Goal: Transaction & Acquisition: Purchase product/service

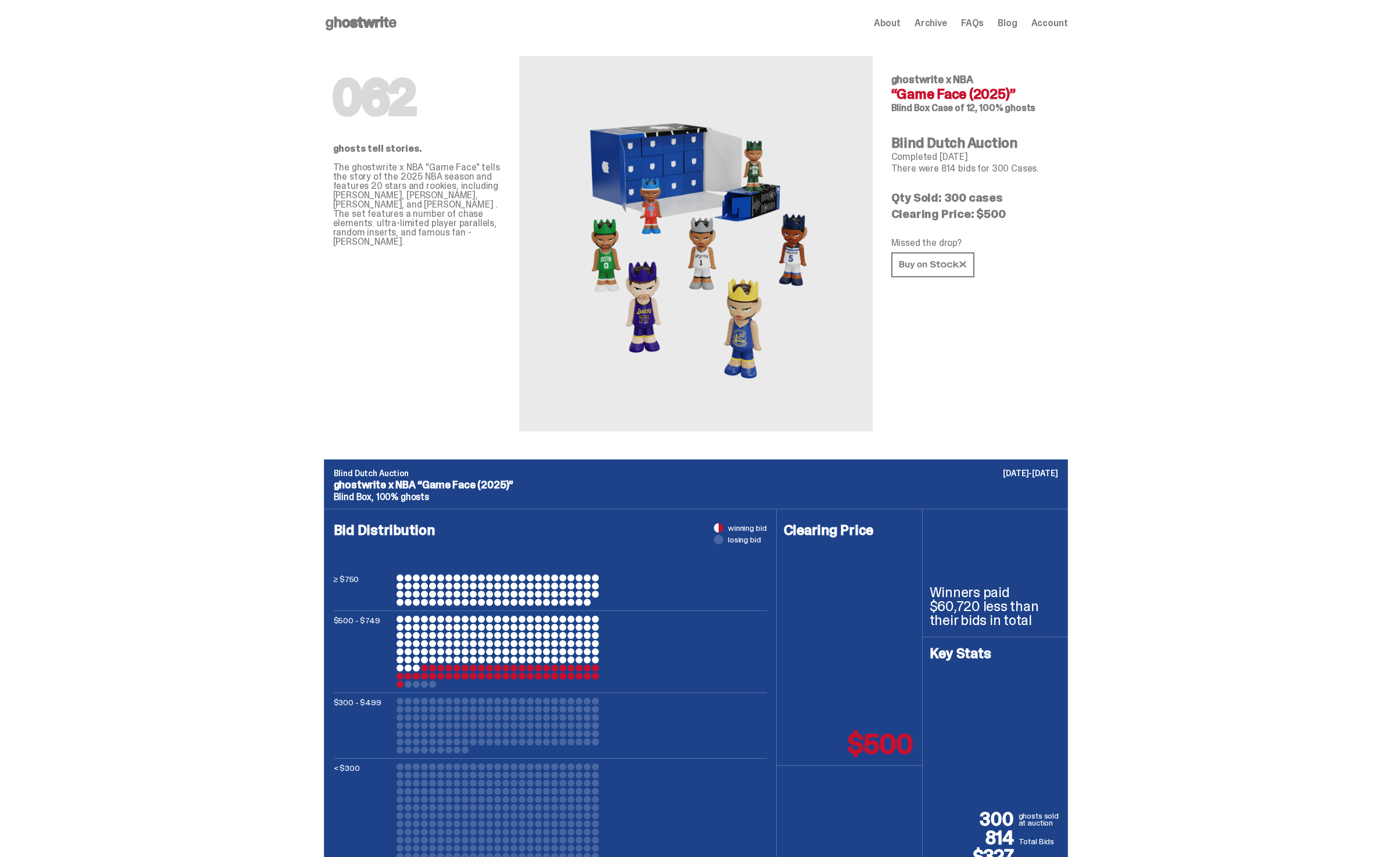
click at [344, 35] on div "Open main menu Home About Archive FAQs Blog Account About Archive FAQs Blog Acc…" at bounding box center [696, 23] width 744 height 47
click at [349, 24] on icon at bounding box center [361, 23] width 74 height 19
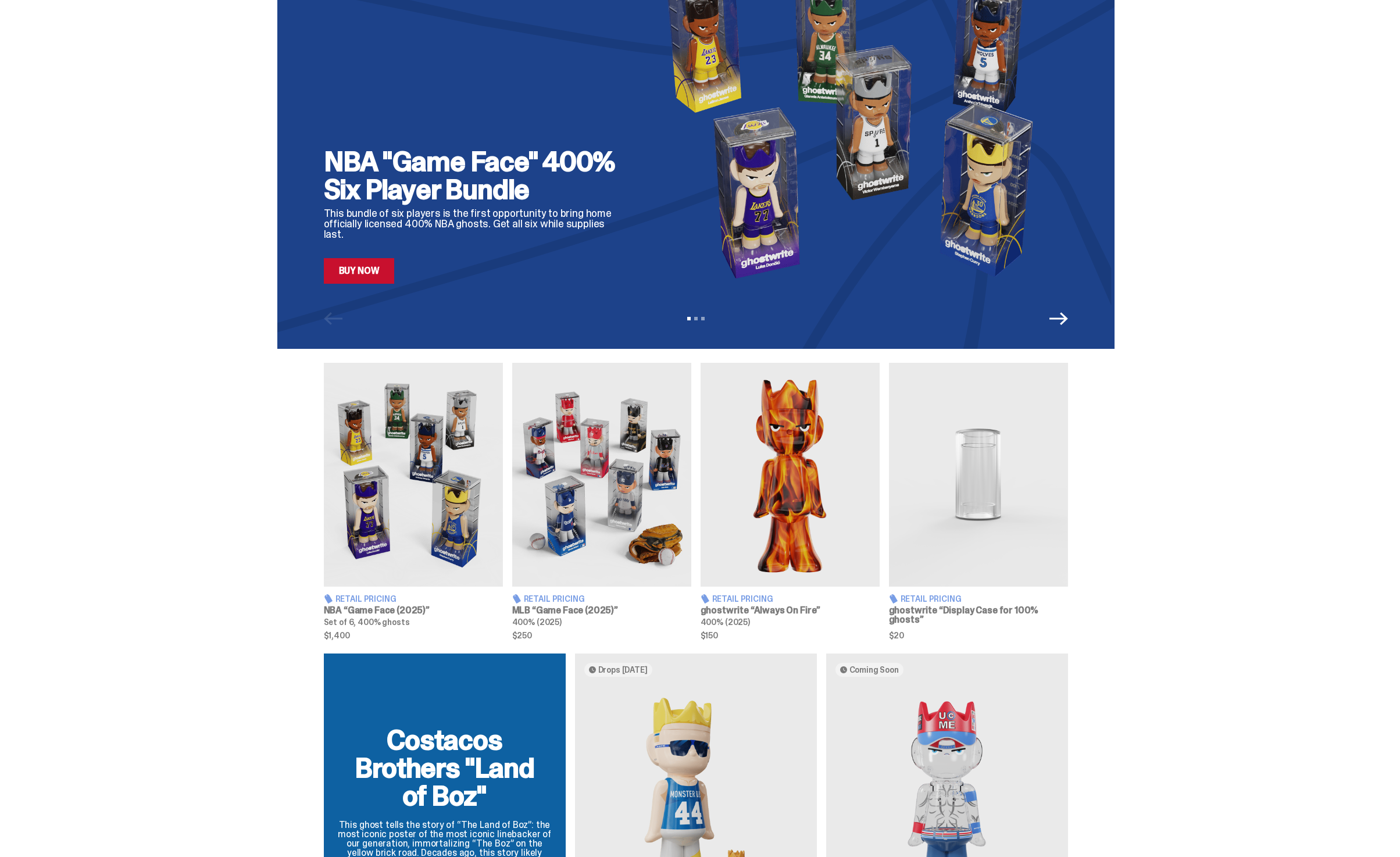
scroll to position [77, 0]
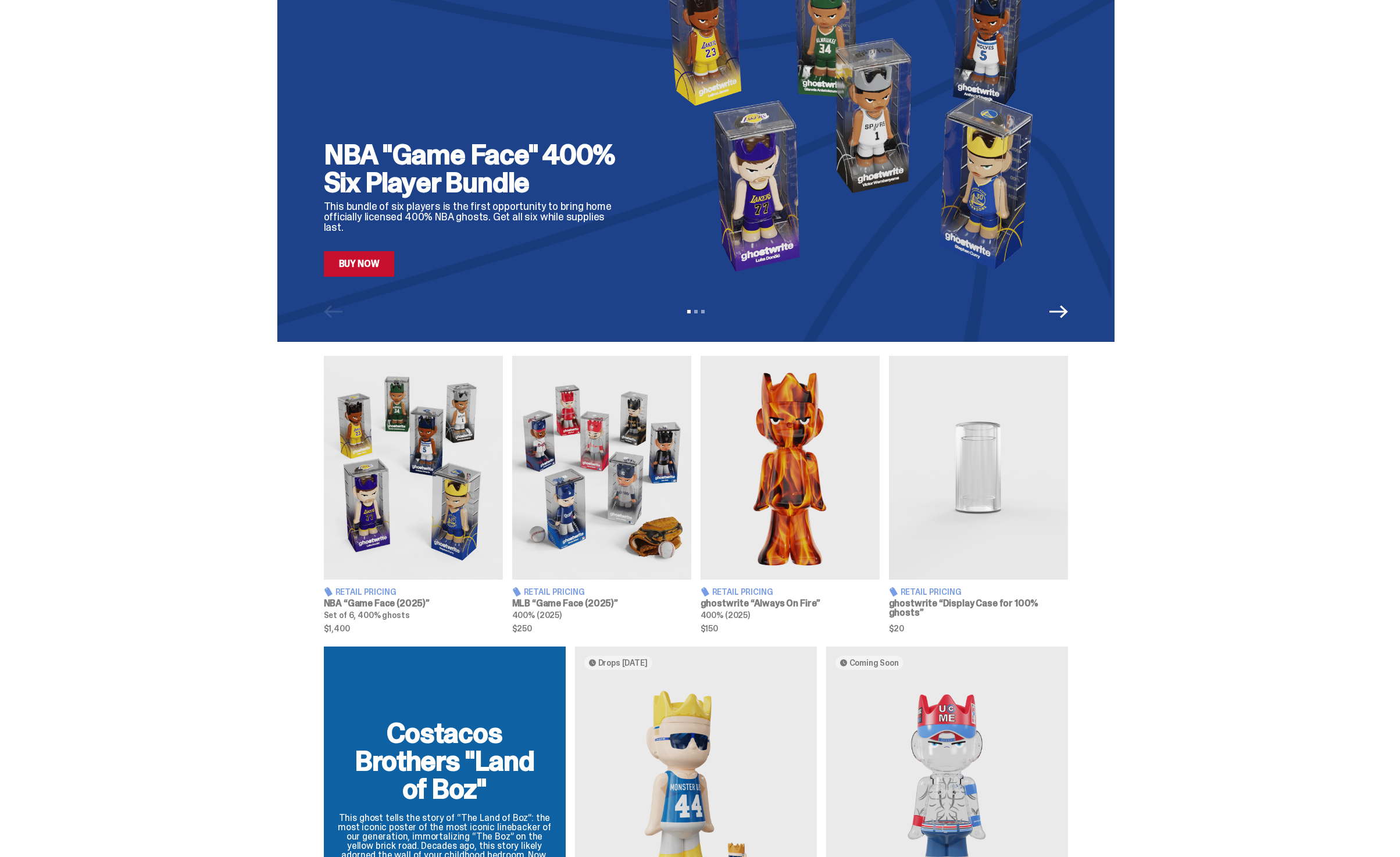
click at [957, 517] on img at bounding box center [978, 468] width 179 height 224
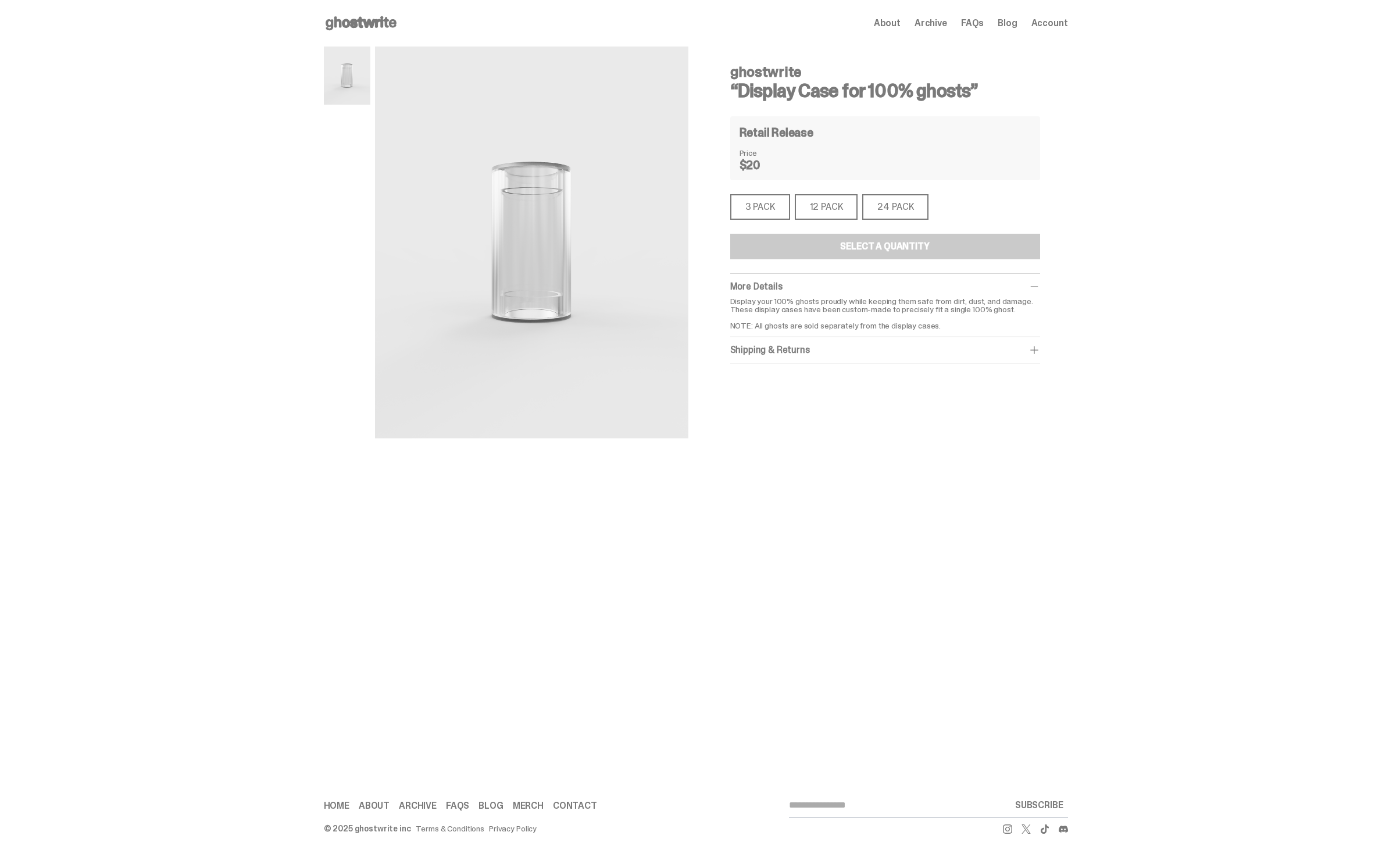
click at [376, 26] on use at bounding box center [361, 23] width 71 height 14
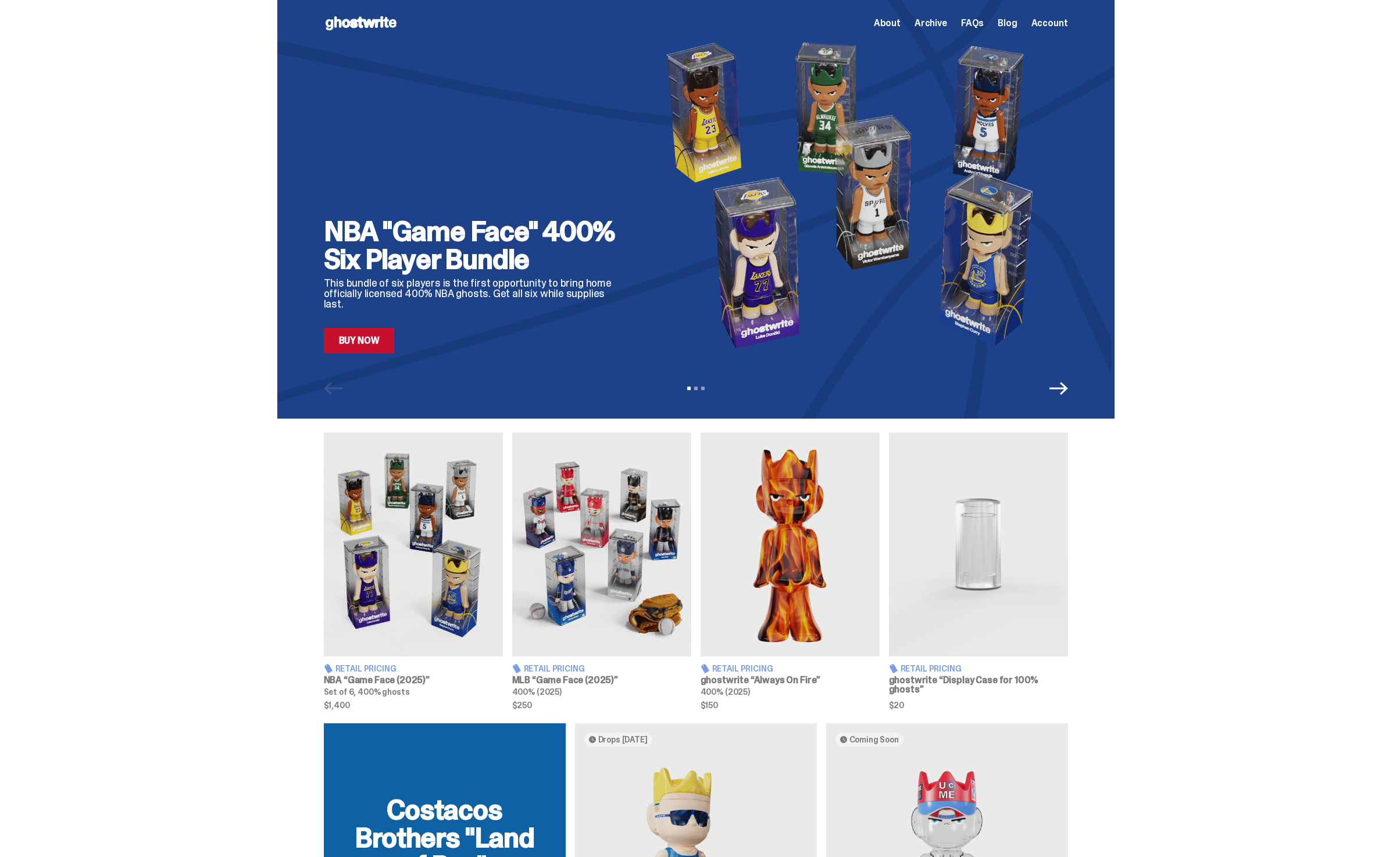
click at [364, 22] on use at bounding box center [361, 23] width 71 height 14
click at [379, 345] on link "Buy Now" at bounding box center [359, 341] width 71 height 26
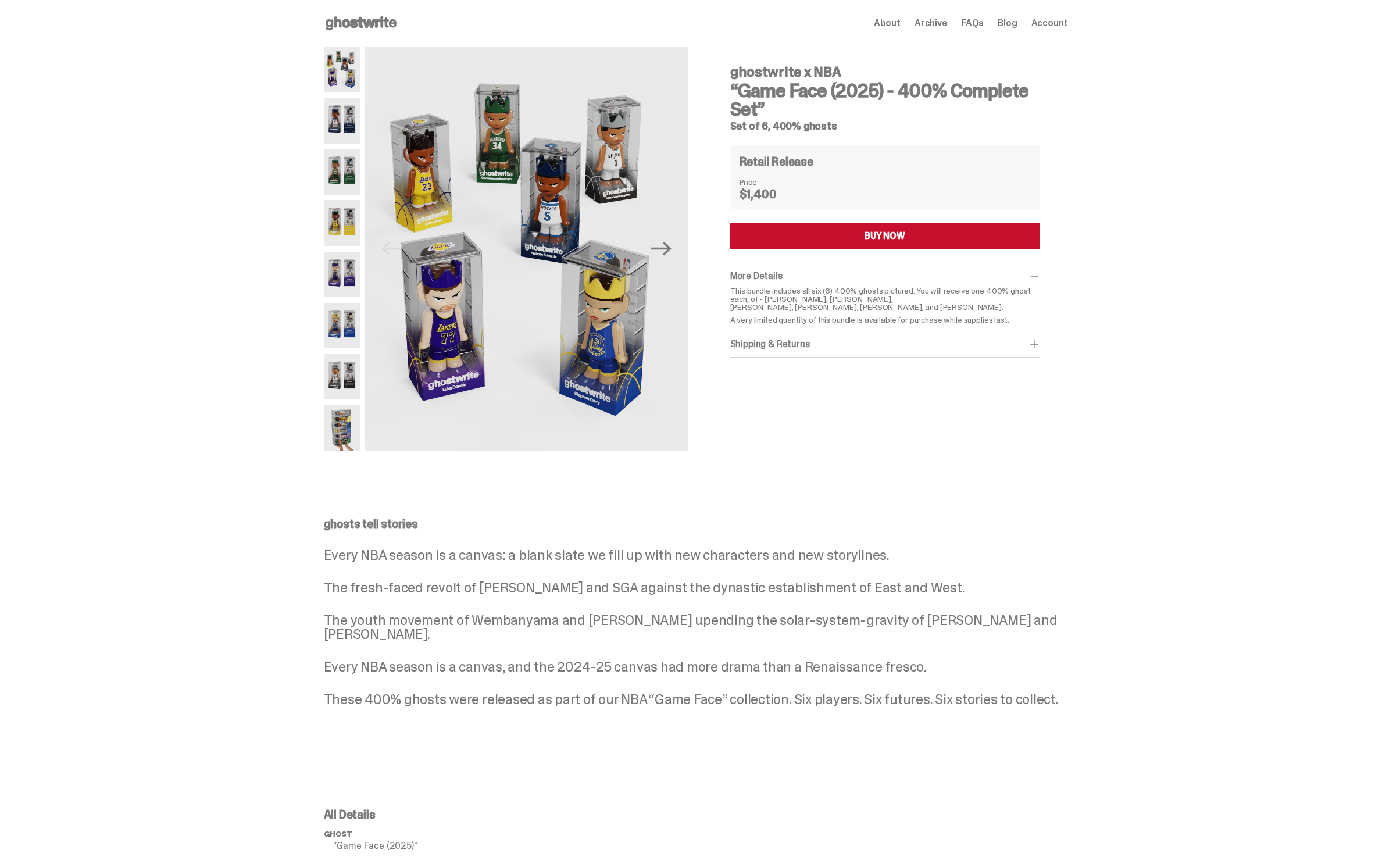
click at [860, 295] on p "This bundle includes all six (6) 400% ghosts pictured. You will receive one 400…" at bounding box center [885, 299] width 310 height 24
click at [863, 311] on p "This bundle includes all six (6) 400% ghosts pictured. You will receive one 400…" at bounding box center [885, 299] width 310 height 24
click at [342, 127] on img at bounding box center [342, 120] width 37 height 46
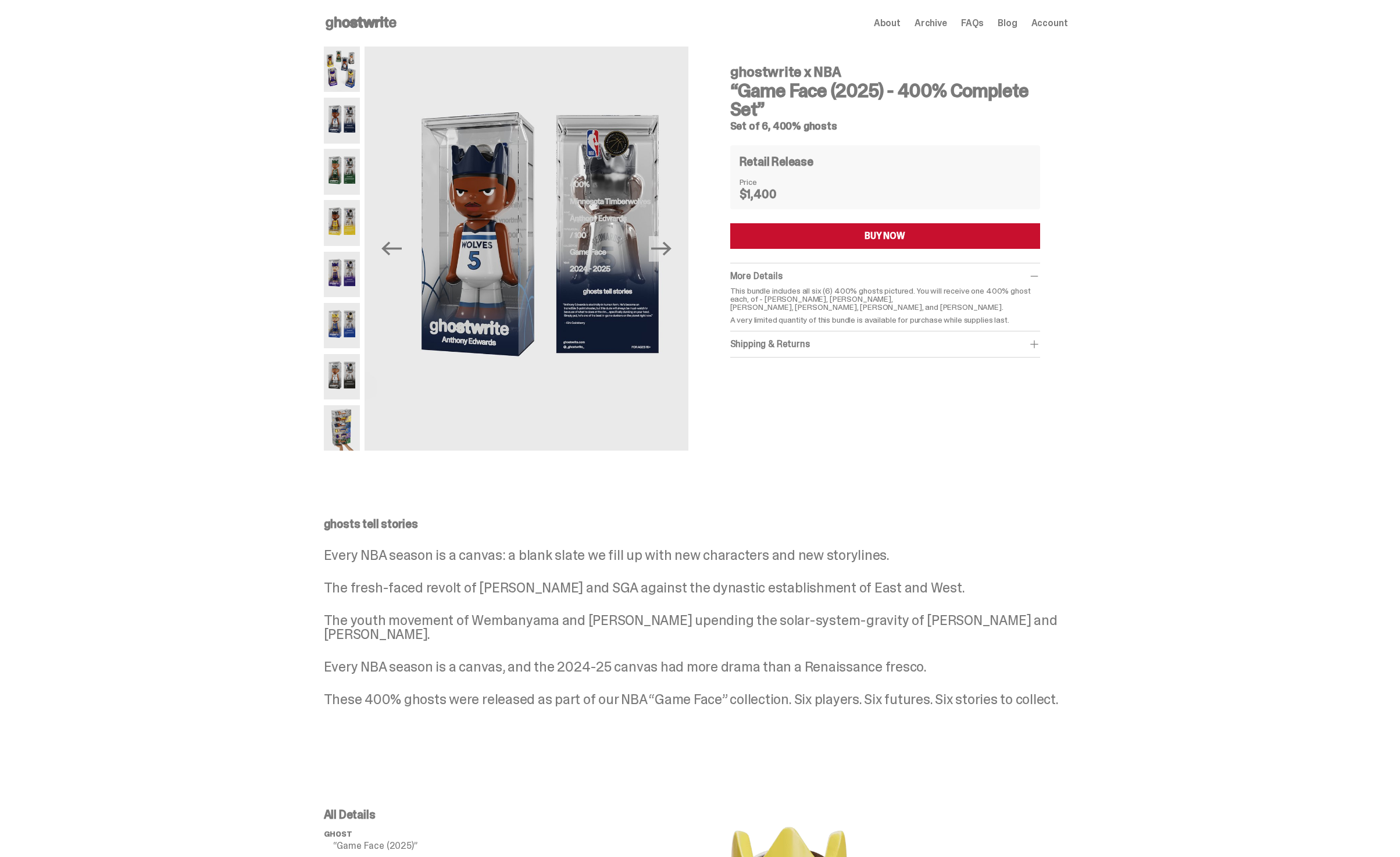
click at [338, 164] on img at bounding box center [342, 171] width 37 height 46
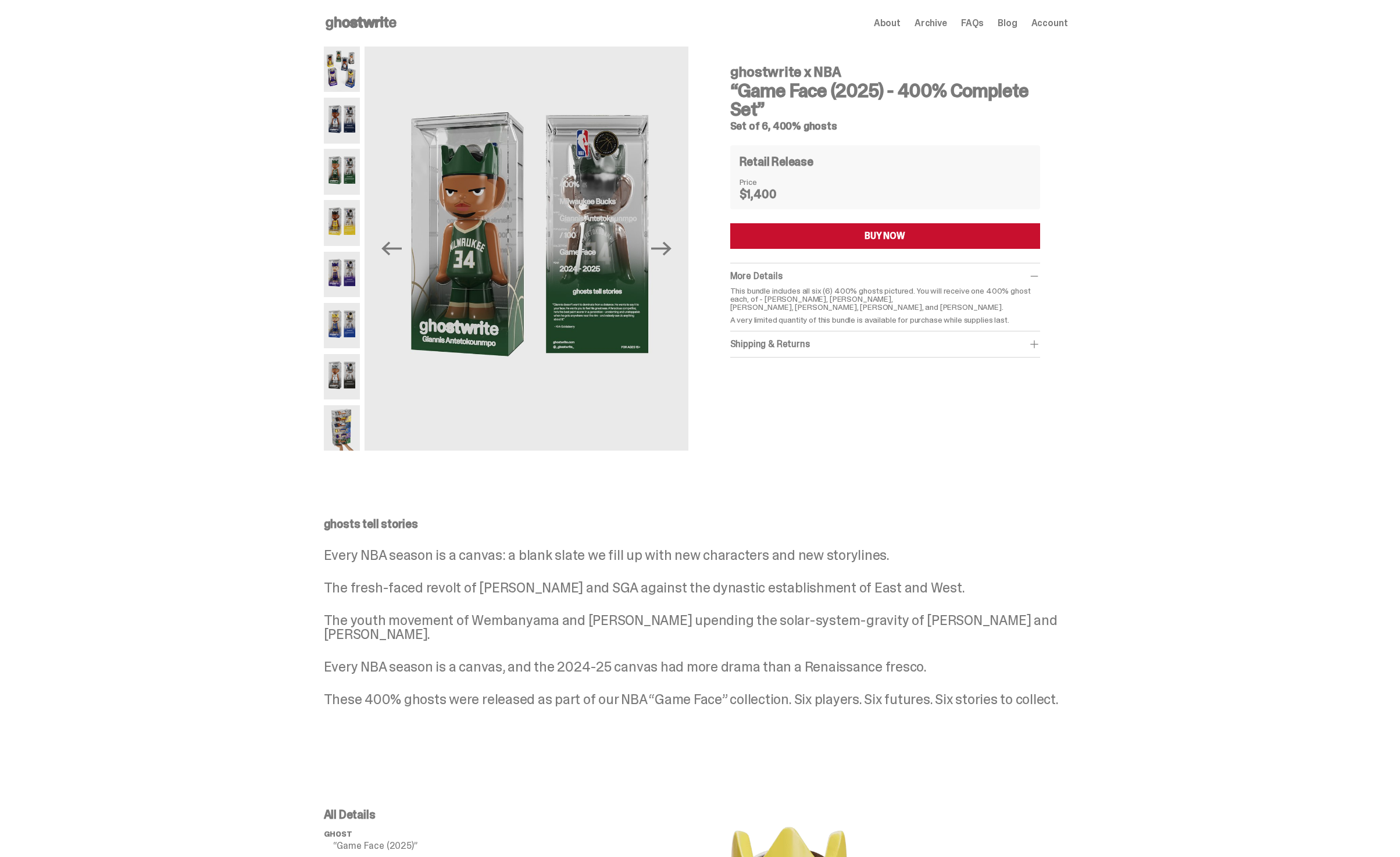
click at [340, 189] on img at bounding box center [342, 171] width 37 height 46
click at [343, 206] on img at bounding box center [342, 222] width 37 height 46
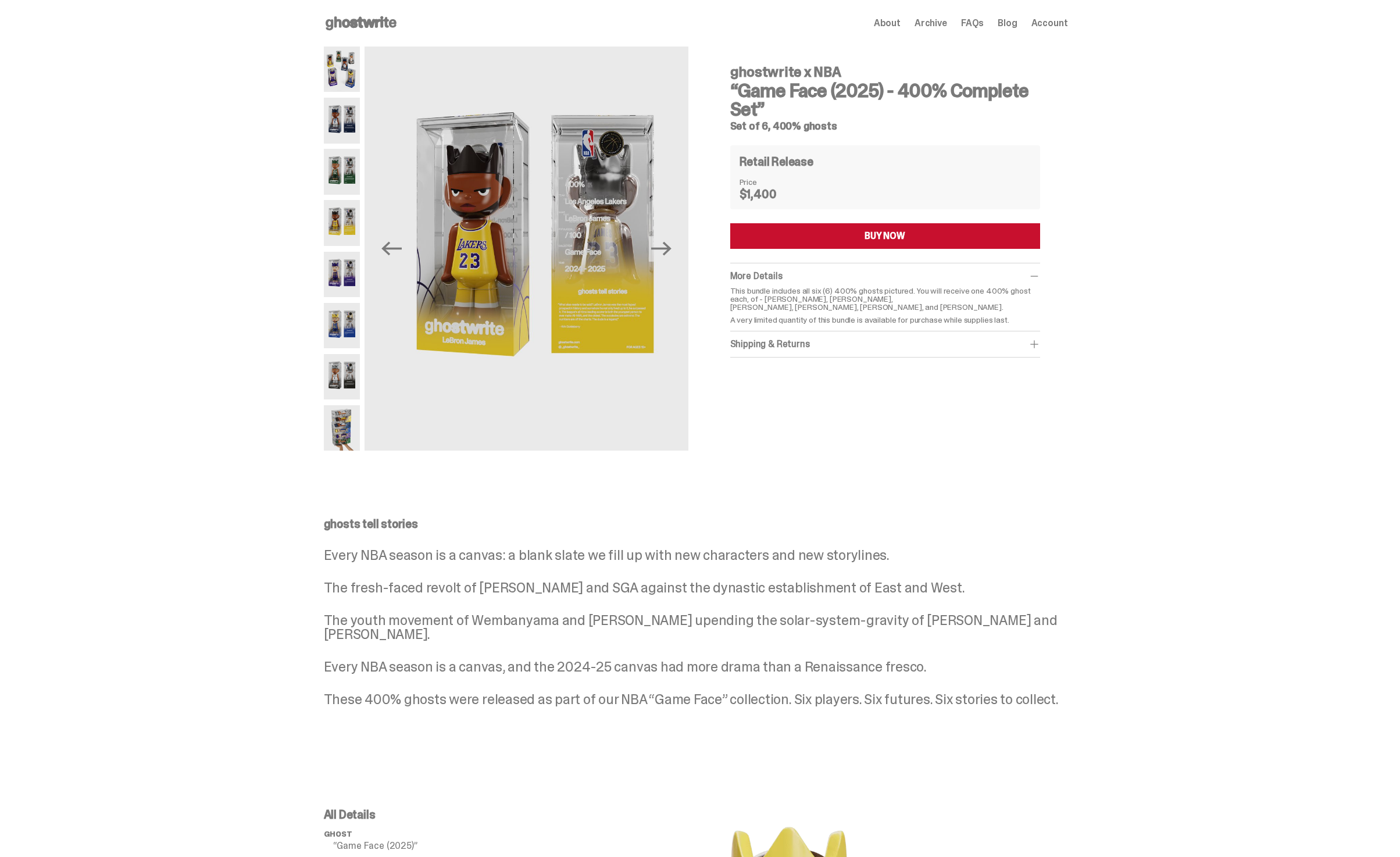
click at [341, 245] on div at bounding box center [342, 248] width 37 height 404
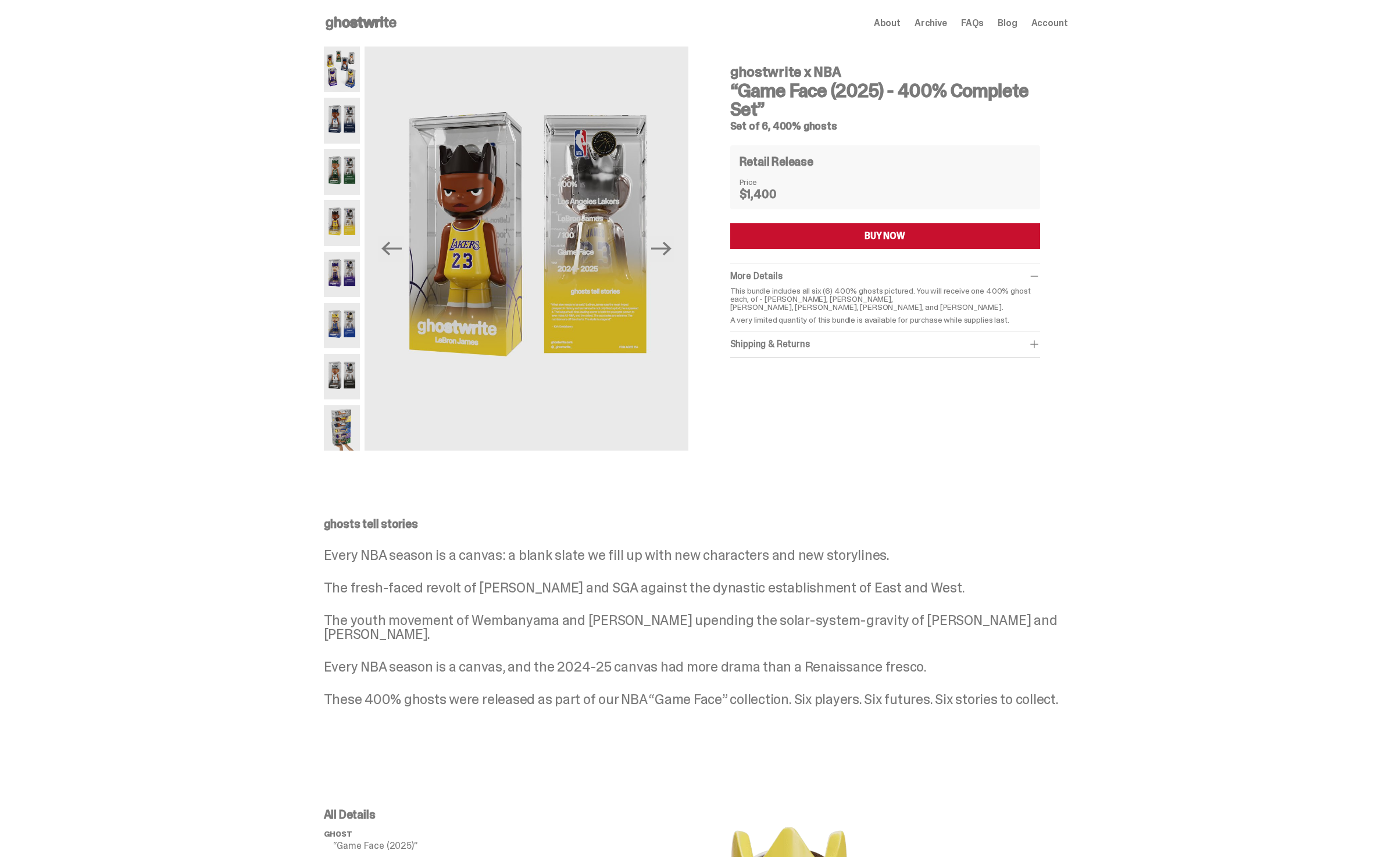
click at [343, 277] on img at bounding box center [342, 274] width 37 height 46
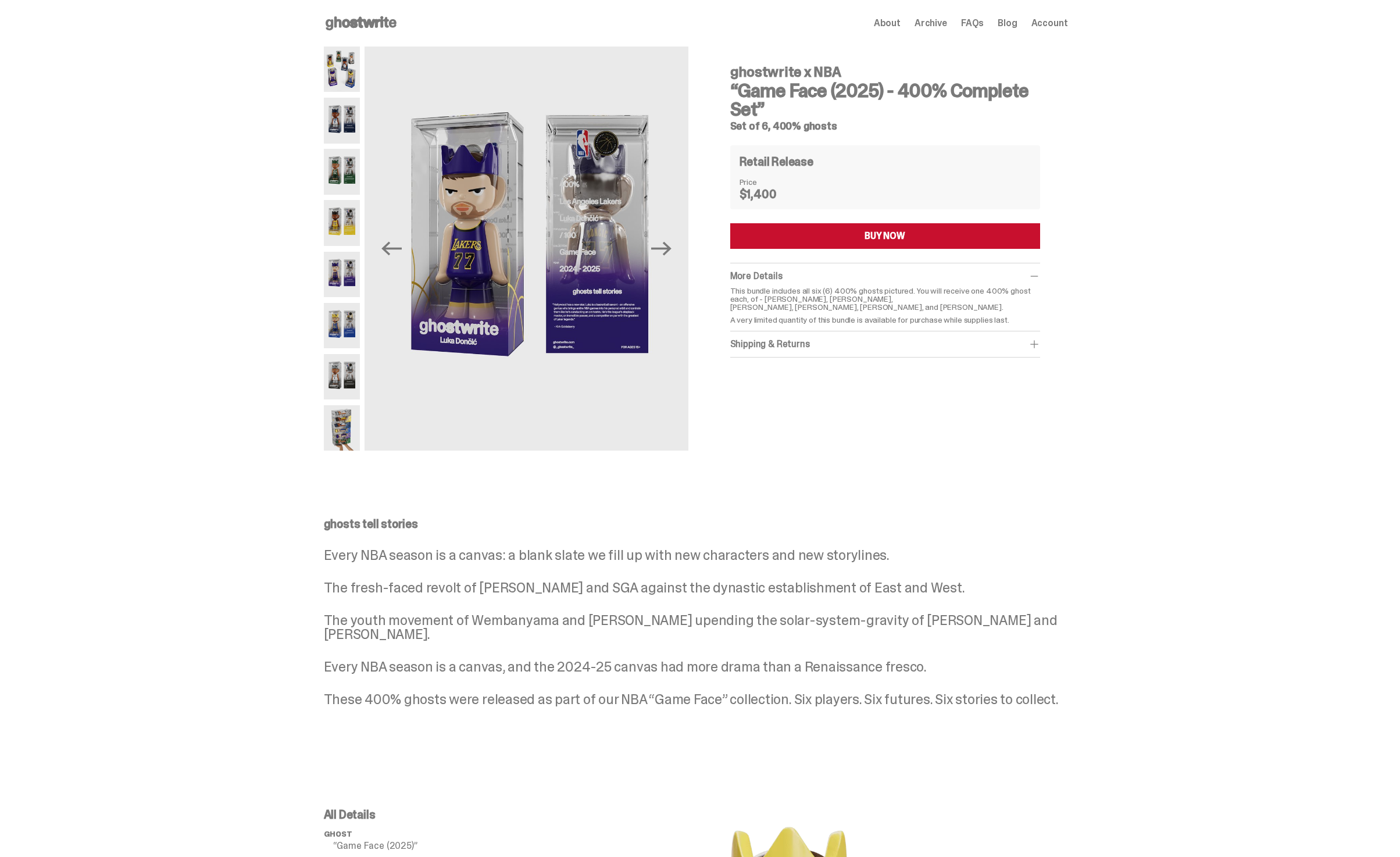
click at [349, 342] on img at bounding box center [342, 326] width 37 height 46
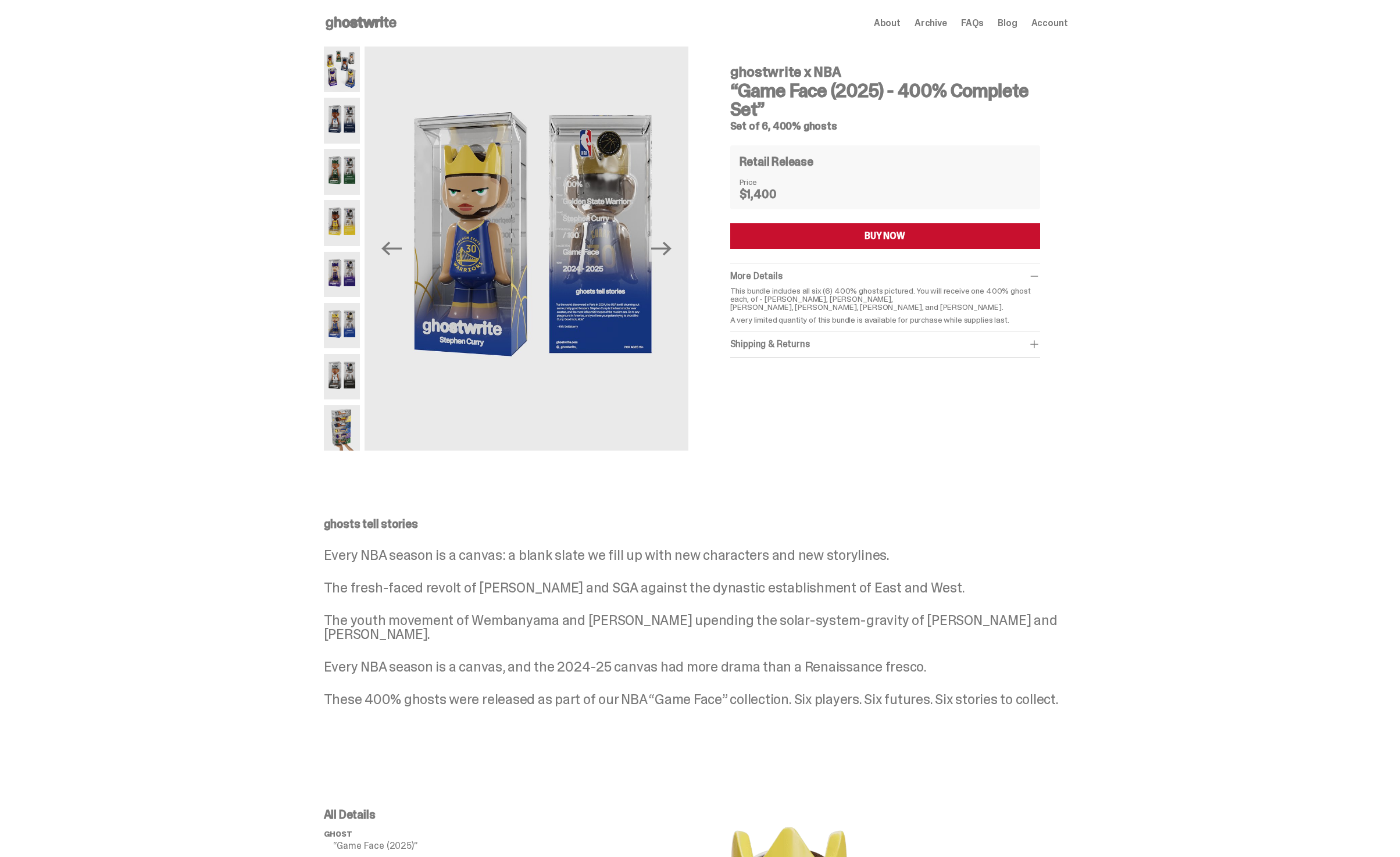
click at [352, 416] on img at bounding box center [342, 428] width 37 height 46
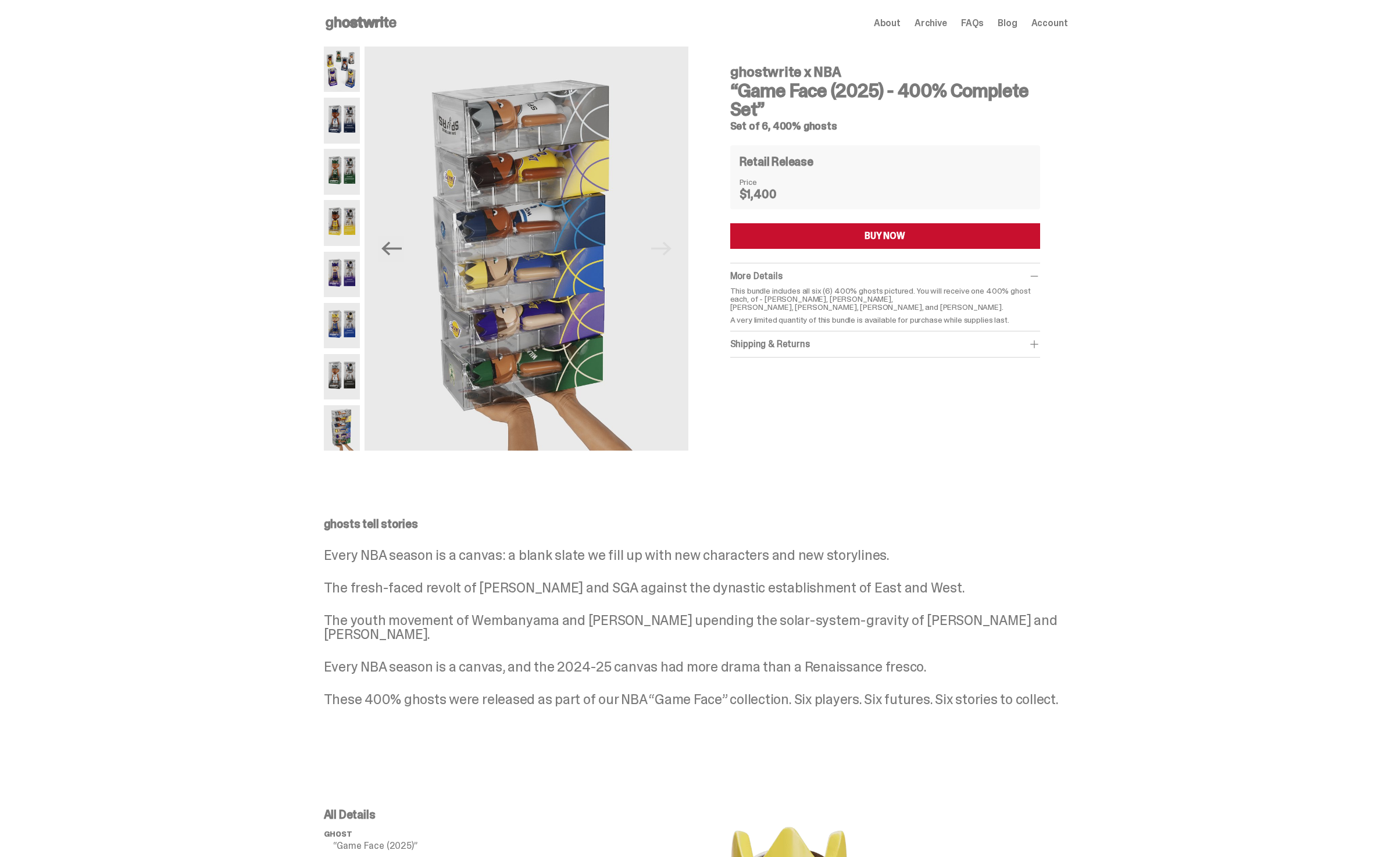
click at [361, 61] on img at bounding box center [342, 69] width 37 height 46
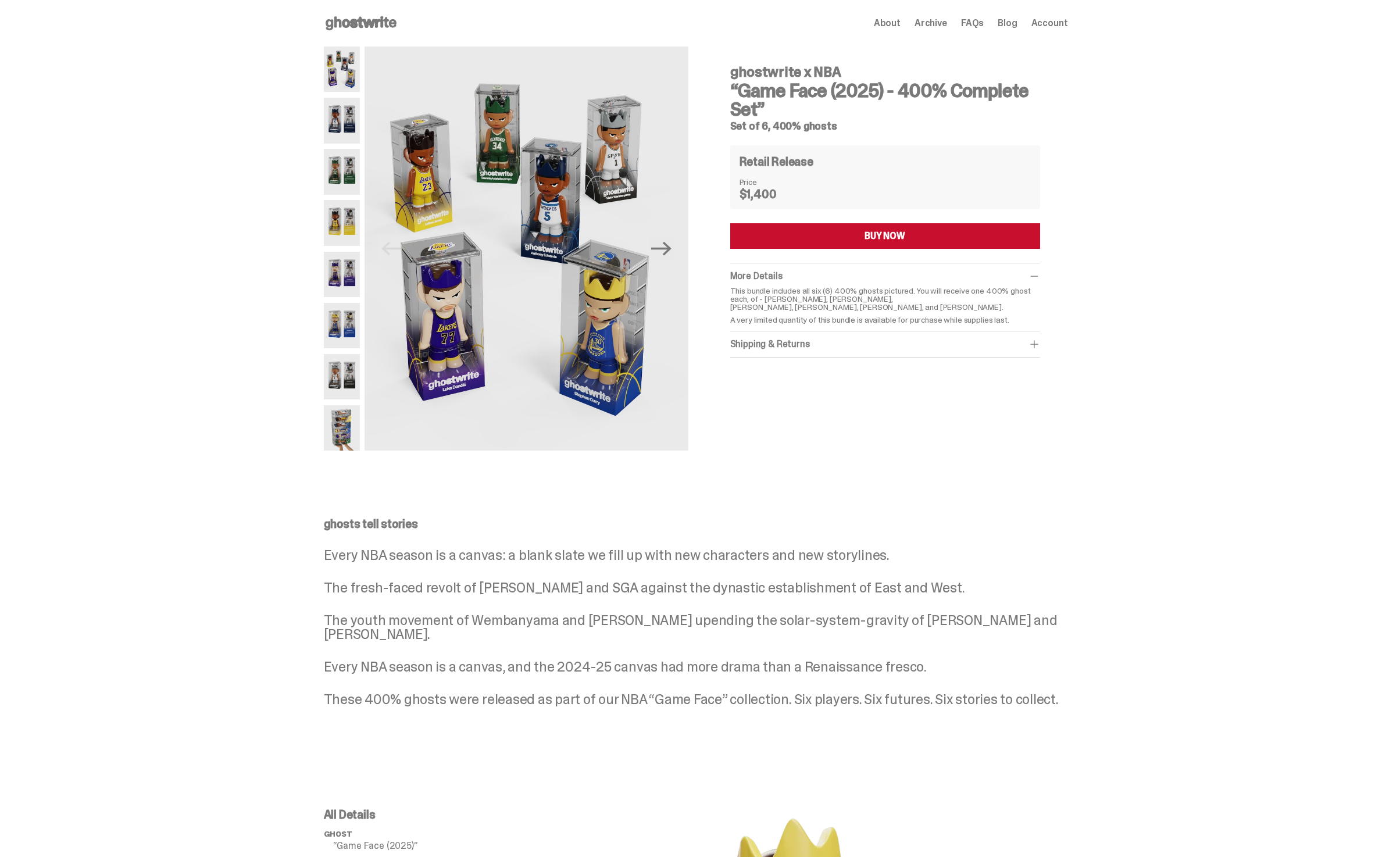
click at [366, 31] on icon at bounding box center [361, 23] width 74 height 19
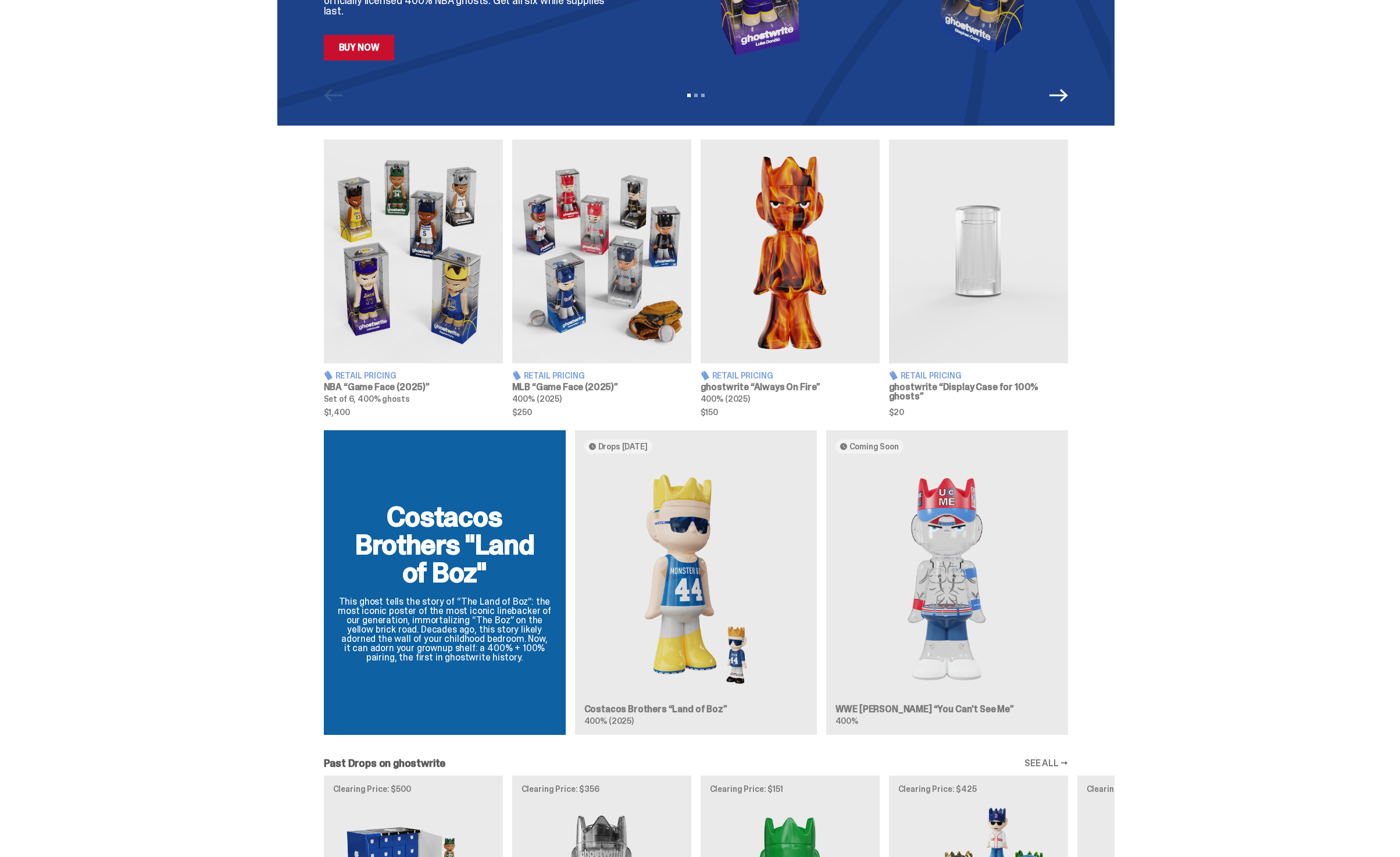
scroll to position [471, 0]
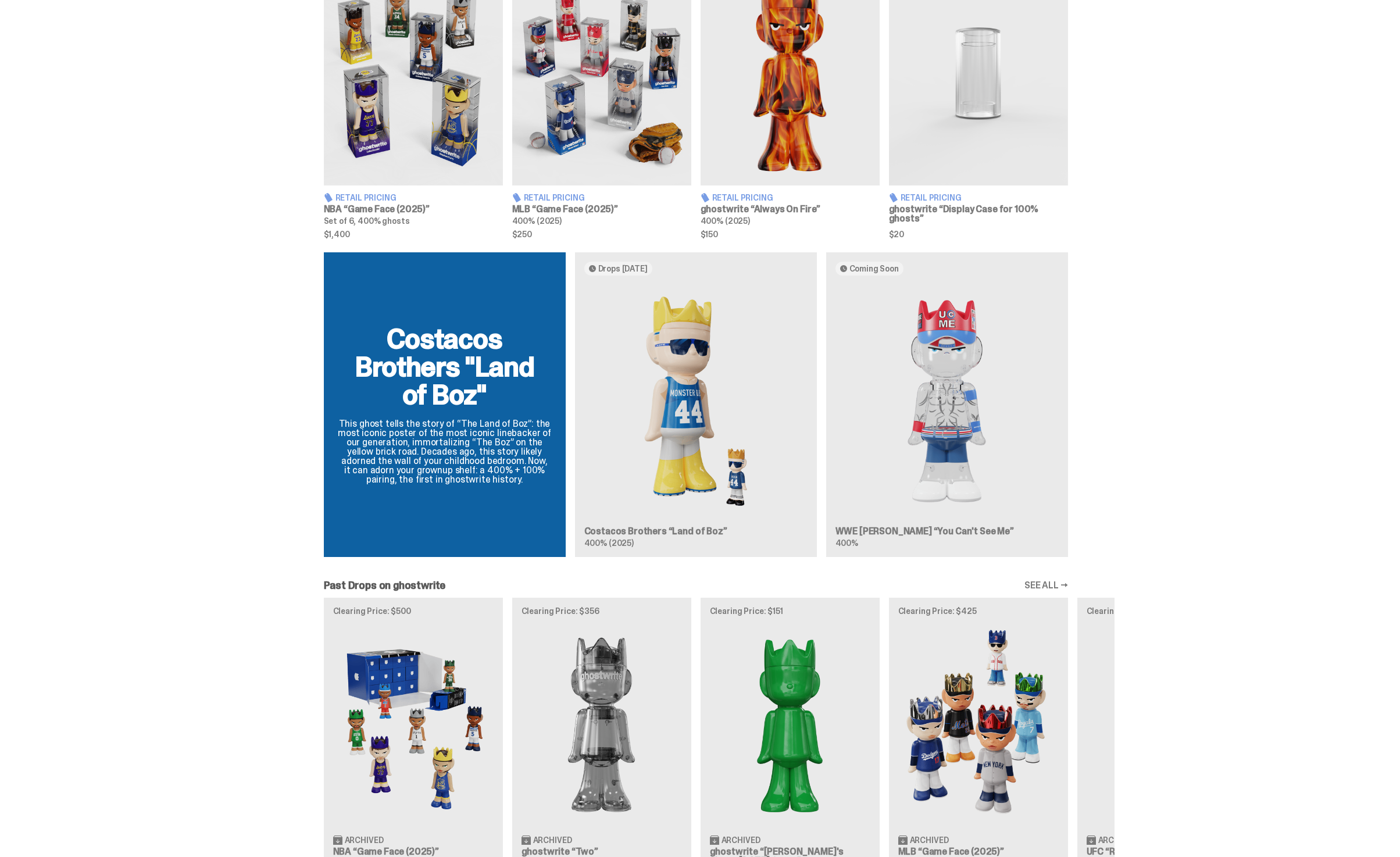
click at [898, 474] on div "Costacos Brothers "Land of Boz" This ghost tells the story of “The Land of Boz”…" at bounding box center [696, 409] width 837 height 314
click at [712, 356] on div "Costacos Brothers "Land of Boz" This ghost tells the story of “The Land of Boz”…" at bounding box center [696, 409] width 837 height 314
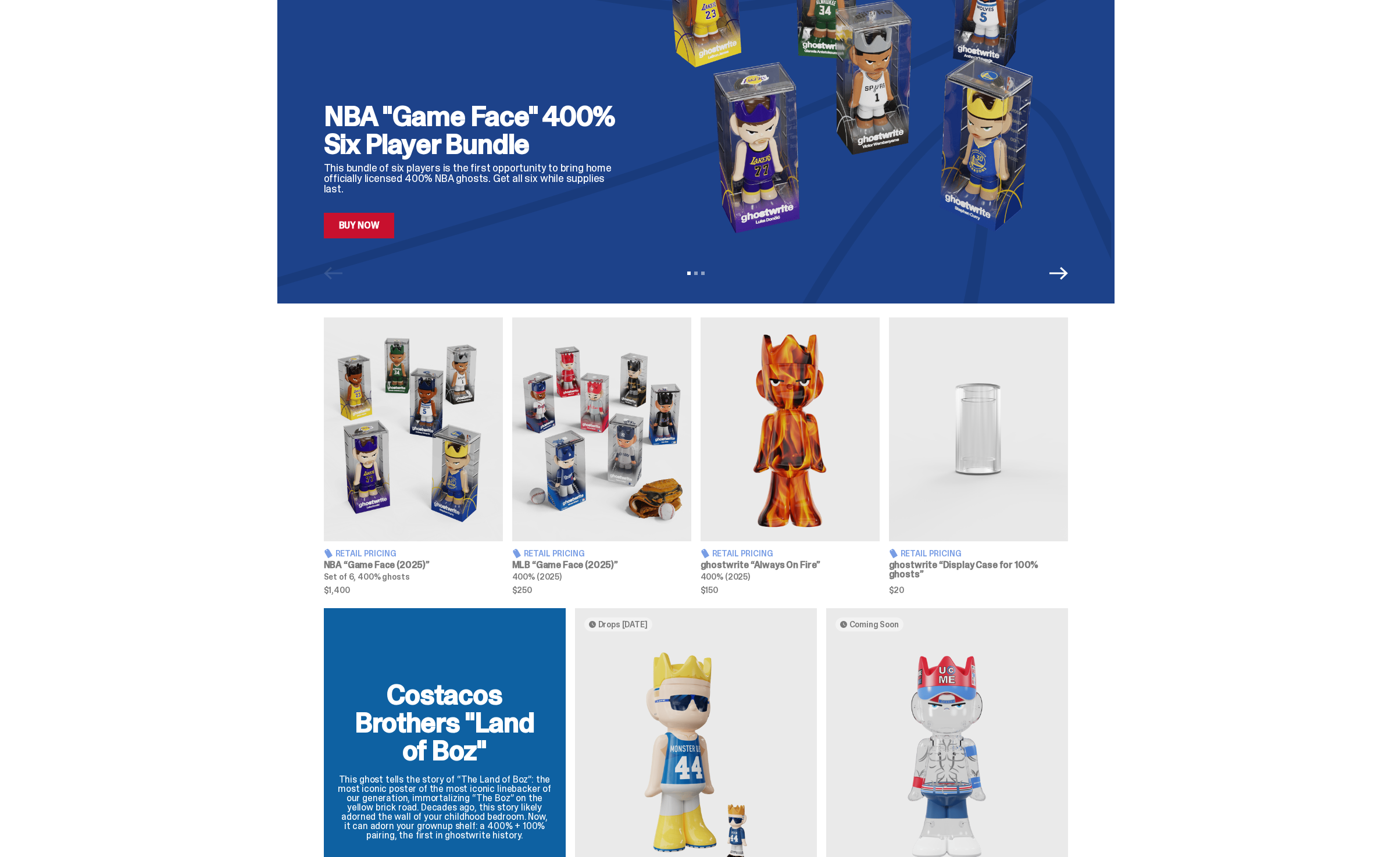
scroll to position [0, 0]
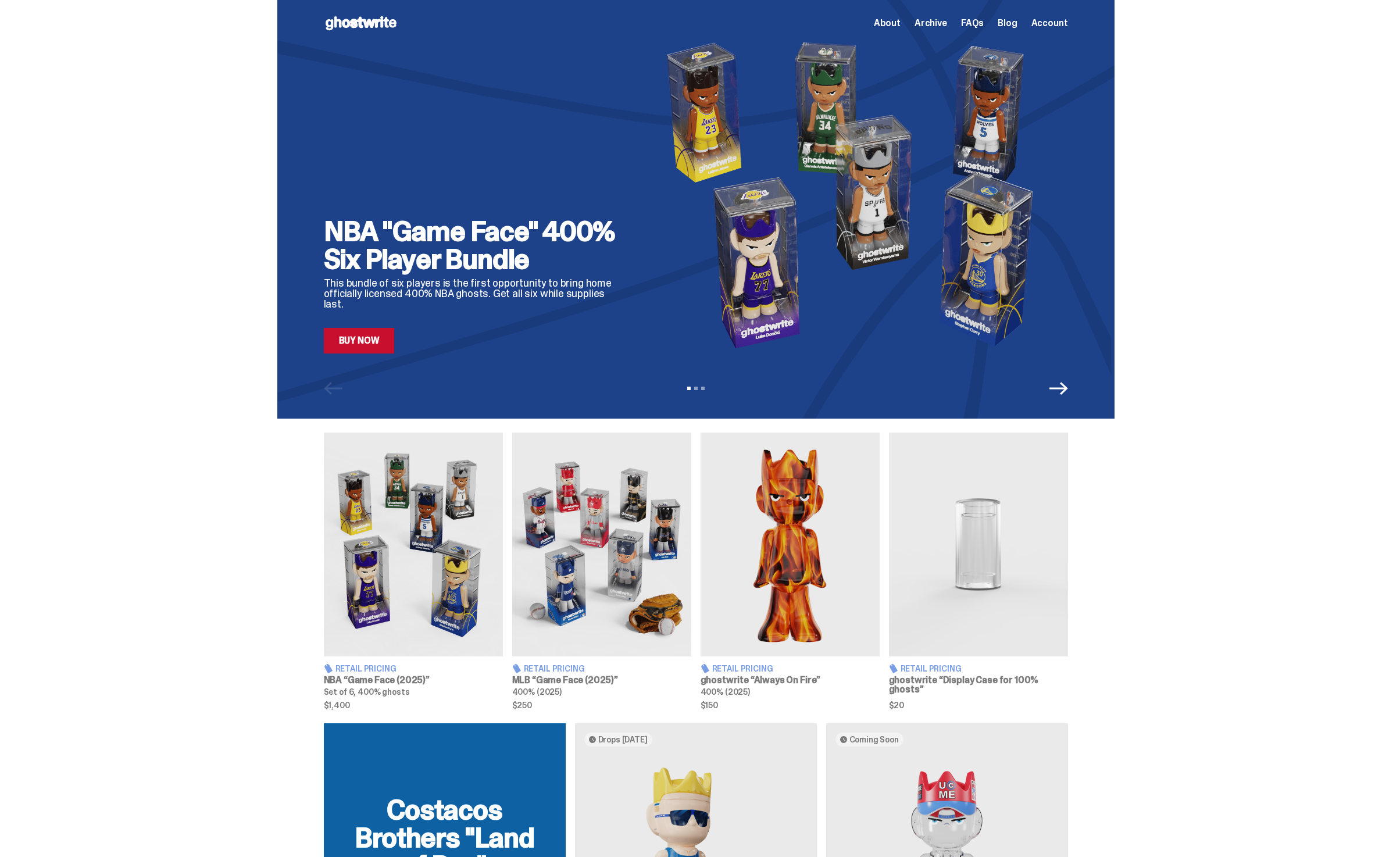
click at [361, 338] on link "Buy Now" at bounding box center [359, 341] width 71 height 26
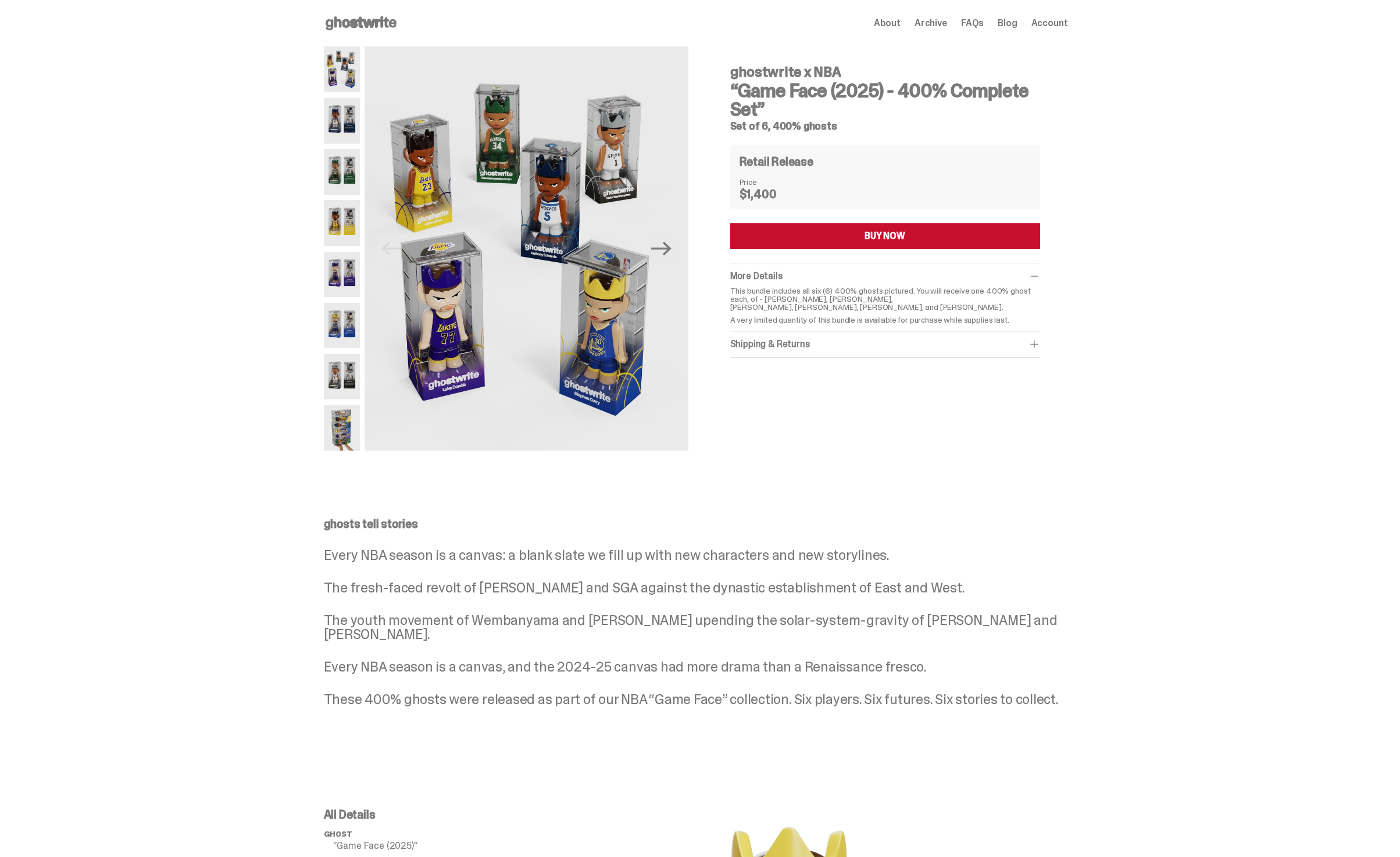
click at [344, 28] on icon at bounding box center [361, 23] width 74 height 19
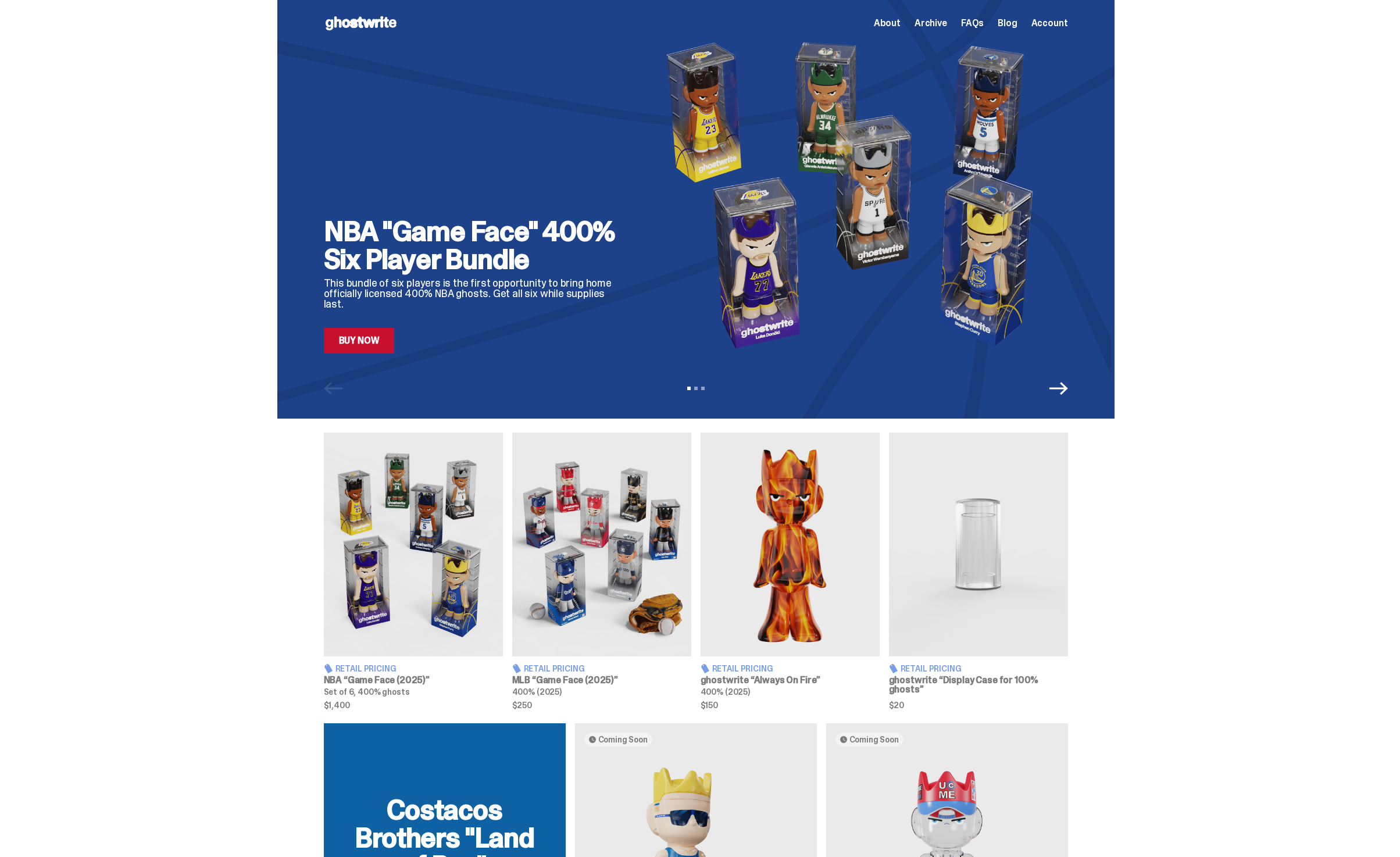
click at [375, 336] on link "Buy Now" at bounding box center [359, 341] width 71 height 26
